Goal: Information Seeking & Learning: Learn about a topic

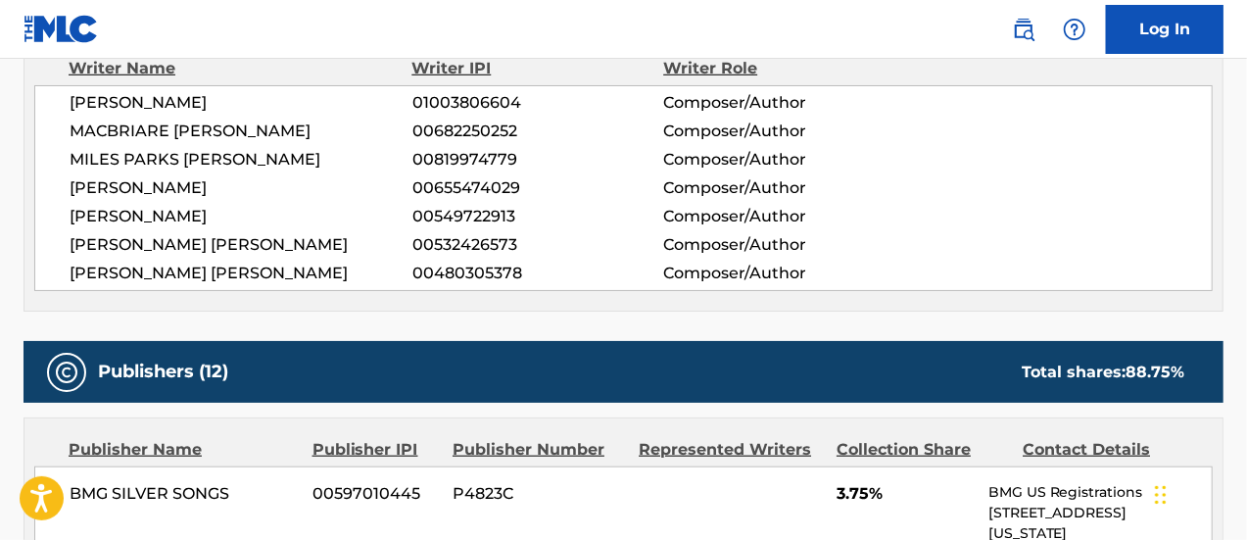
scroll to position [629, 0]
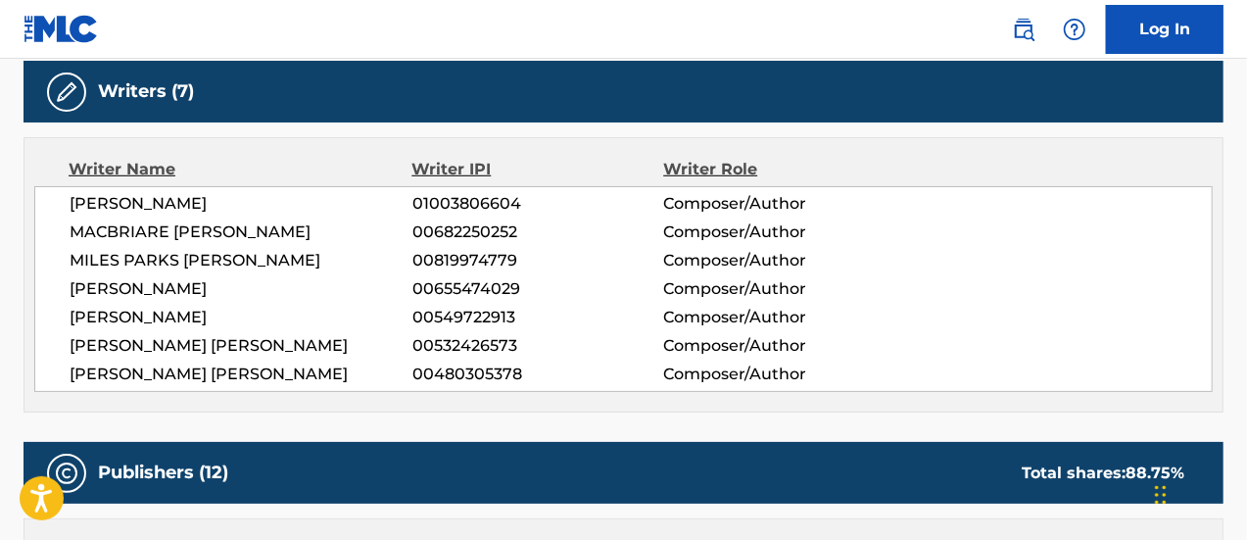
click at [110, 271] on div "[PERSON_NAME] 01003806604 Composer/Author MACBRIARE [PERSON_NAME] 00682250252 C…" at bounding box center [623, 289] width 1179 height 206
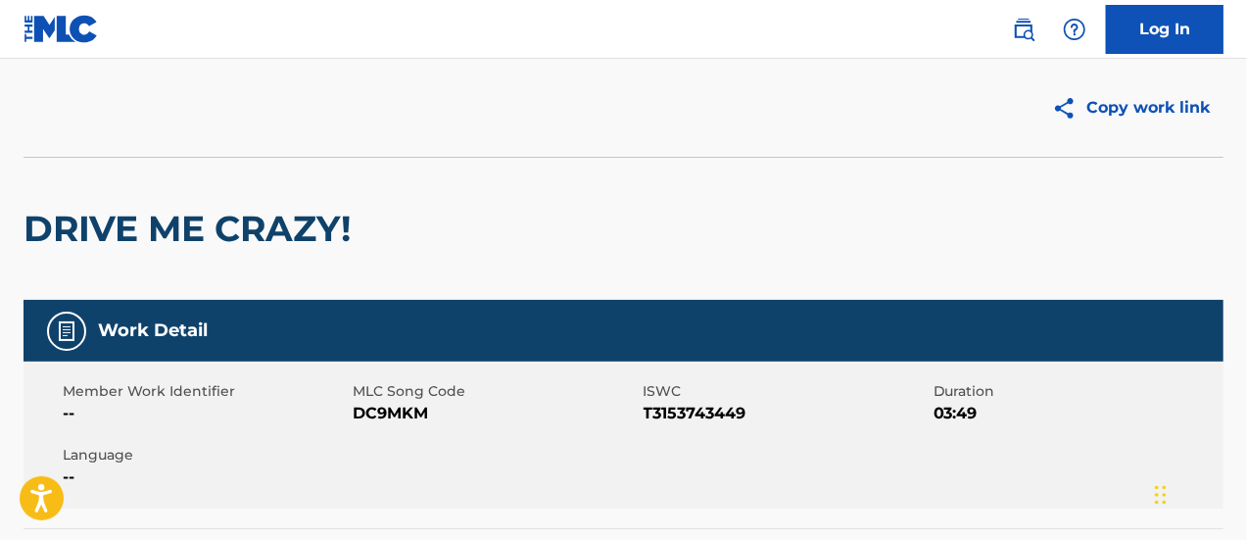
scroll to position [0, 0]
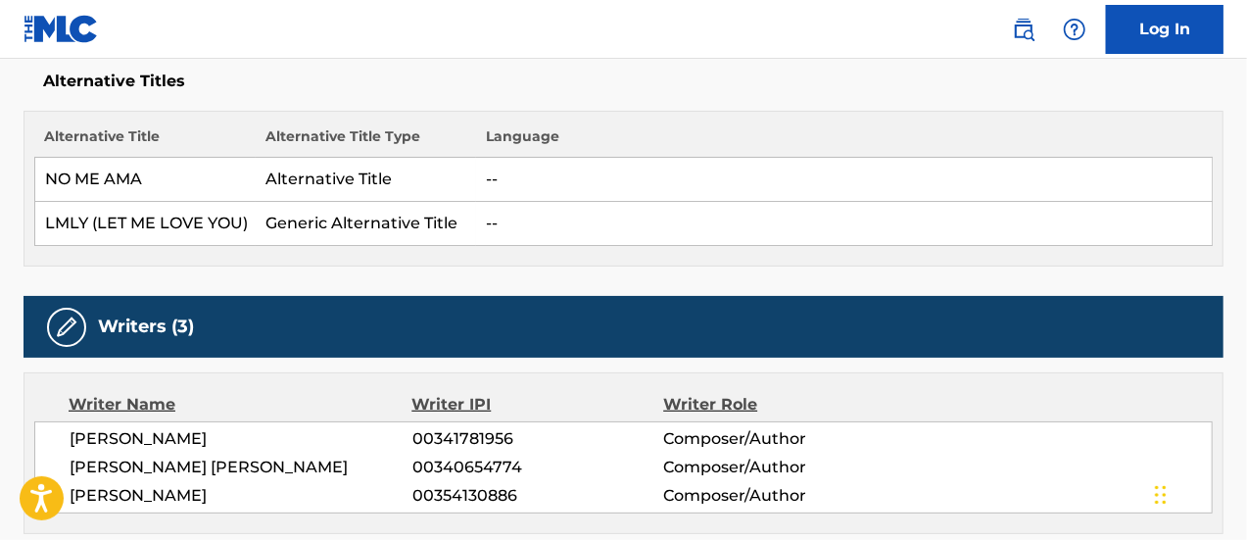
scroll to position [527, 0]
